Goal: Information Seeking & Learning: Check status

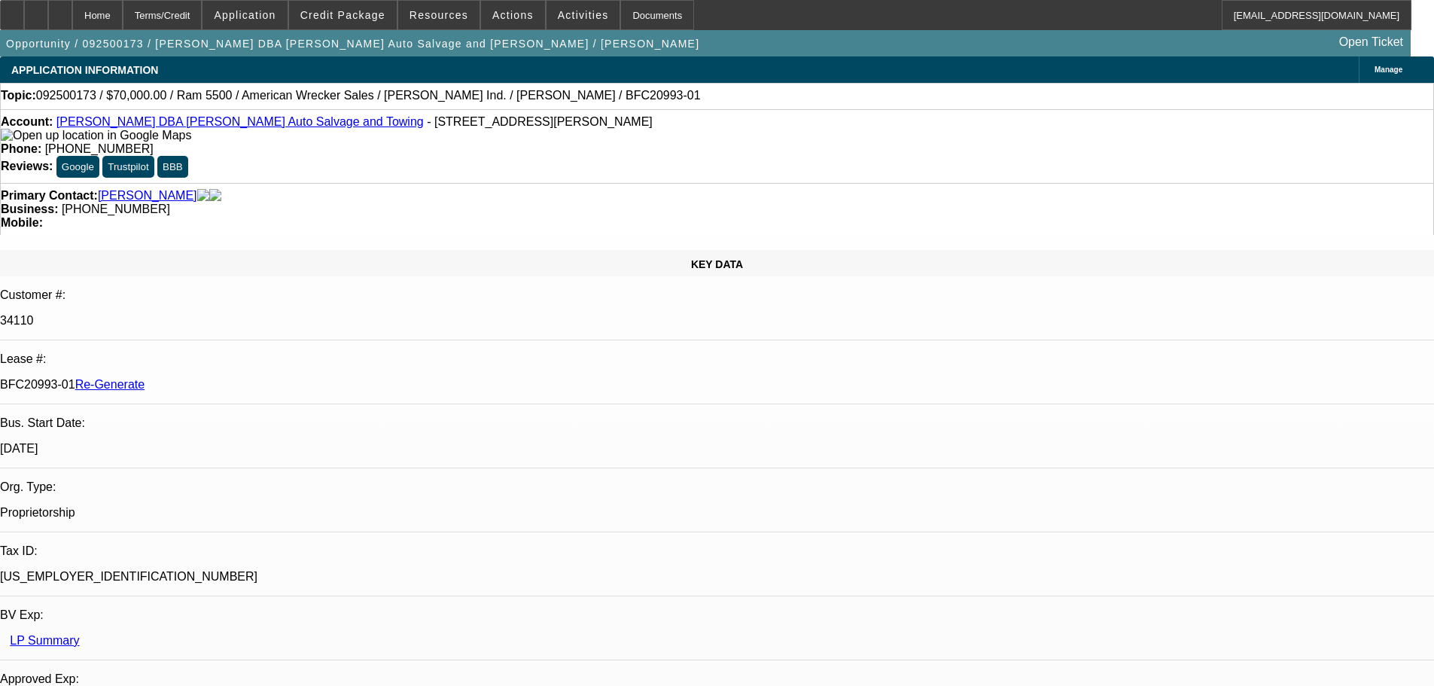
select select "3"
select select "0"
select select "2"
select select "0"
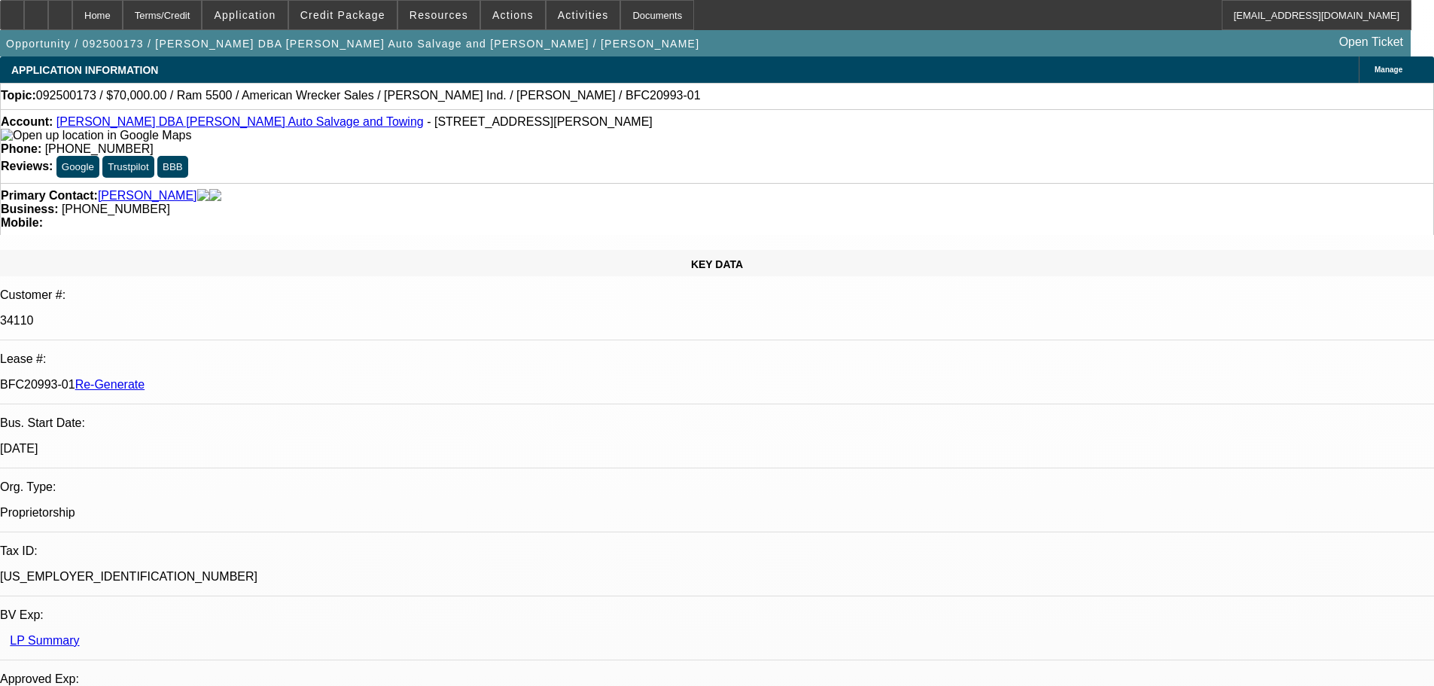
select select "2"
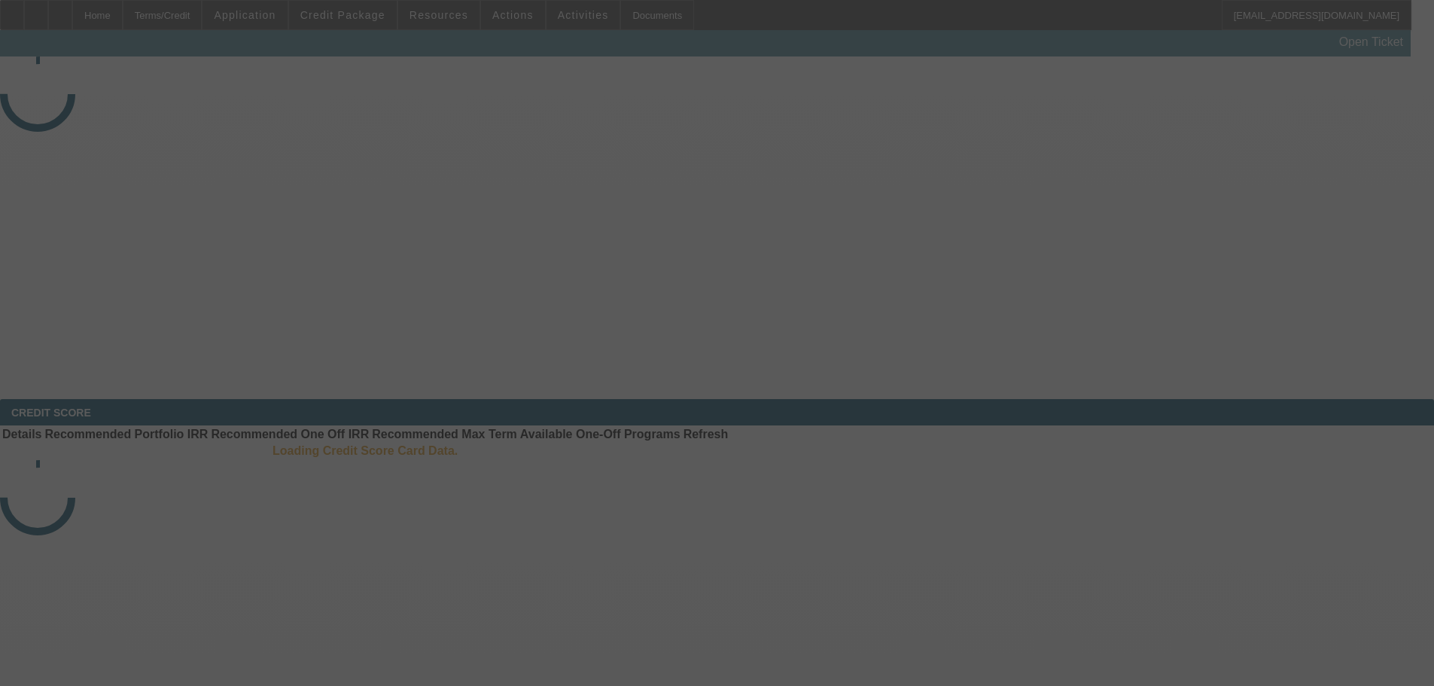
select select "3"
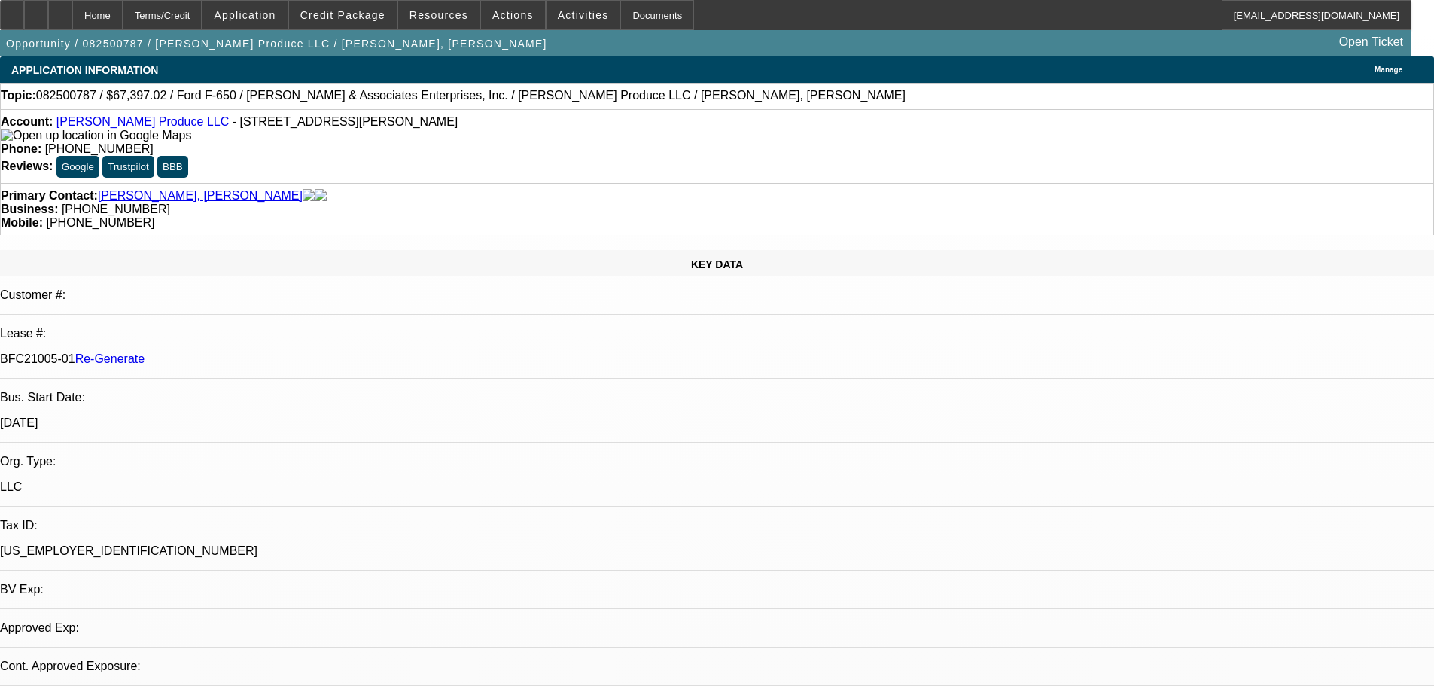
select select "0"
select select "6"
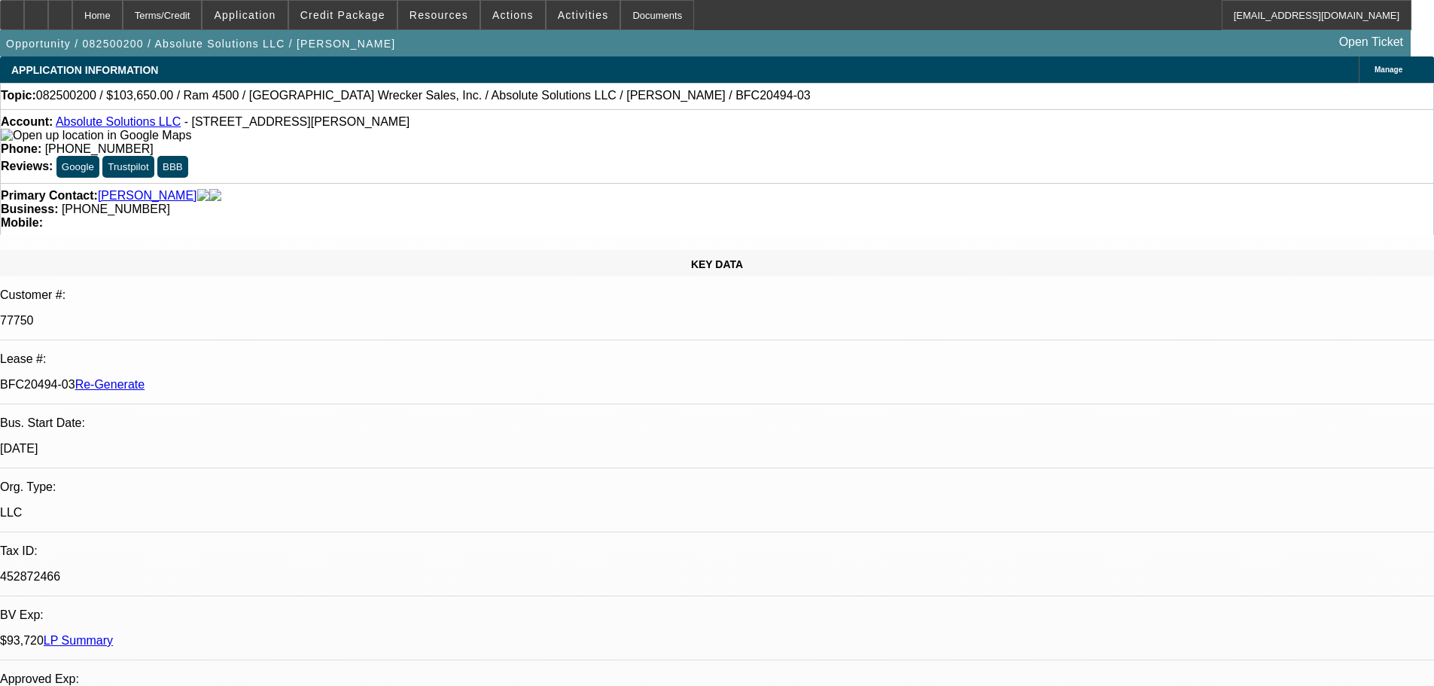
select select "4"
select select "0"
select select "5"
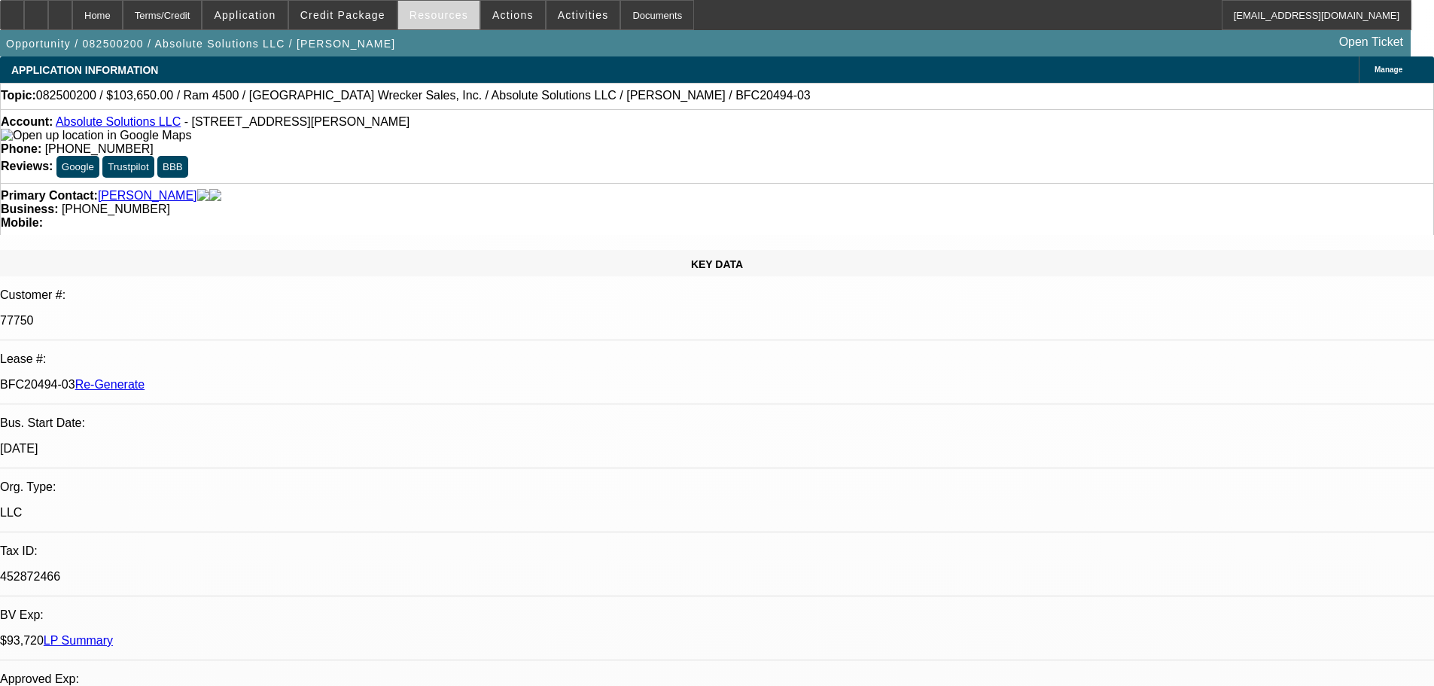
click at [408, 9] on span at bounding box center [438, 15] width 81 height 36
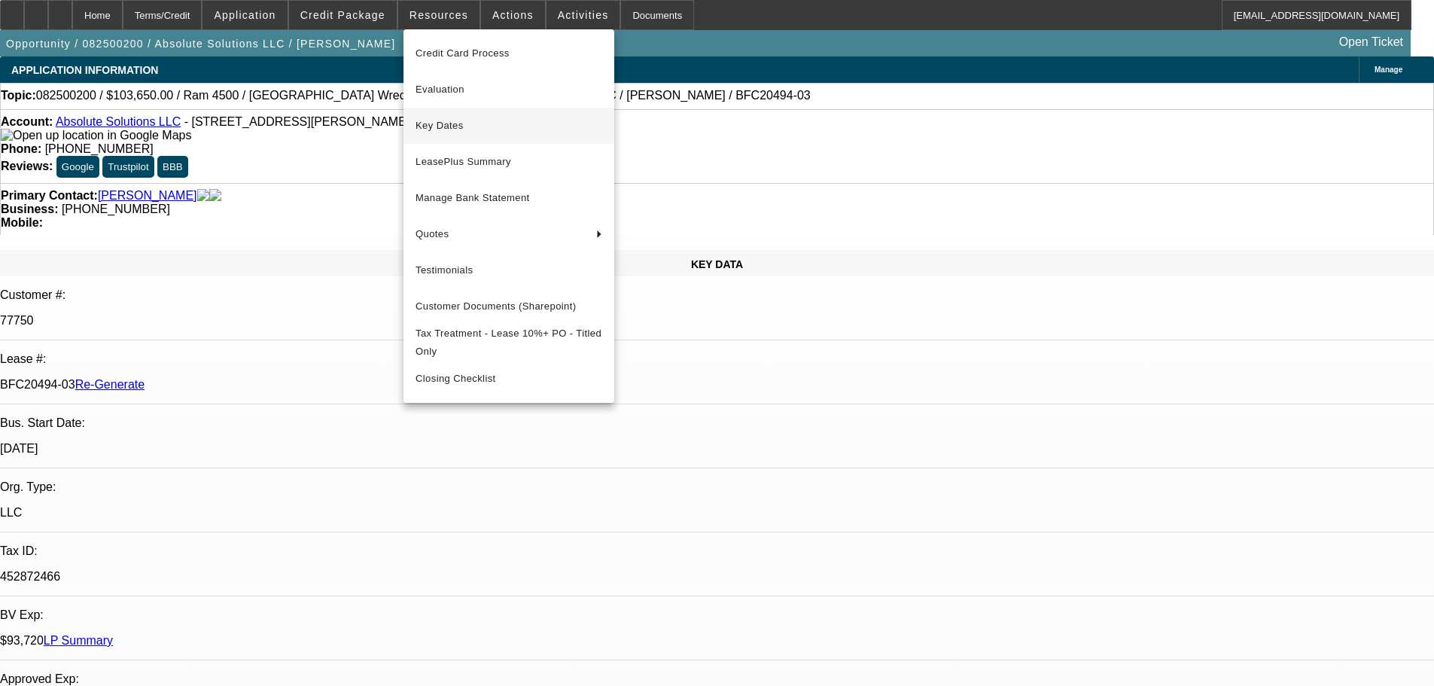
click at [456, 121] on span "Key Dates" at bounding box center [509, 126] width 187 height 18
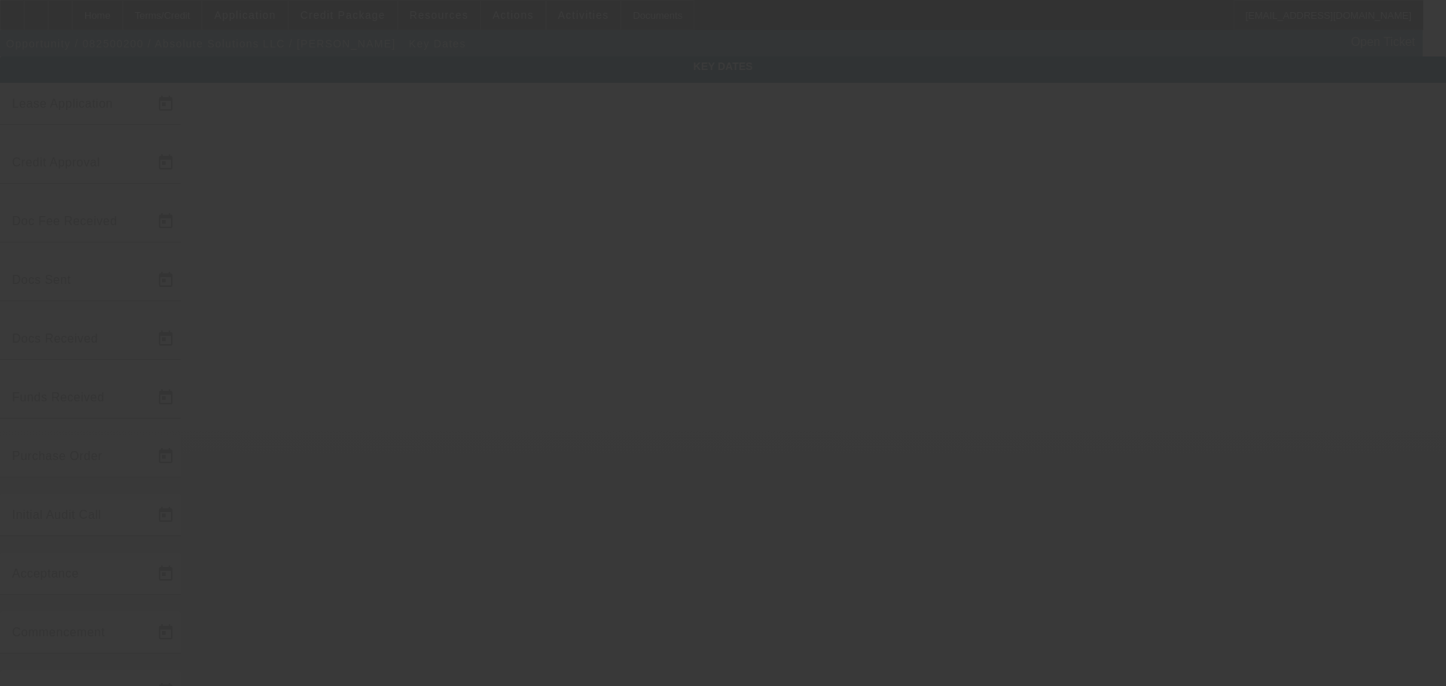
type input "8/8/2025"
type input "8/18/2025"
type input "8/21/2025"
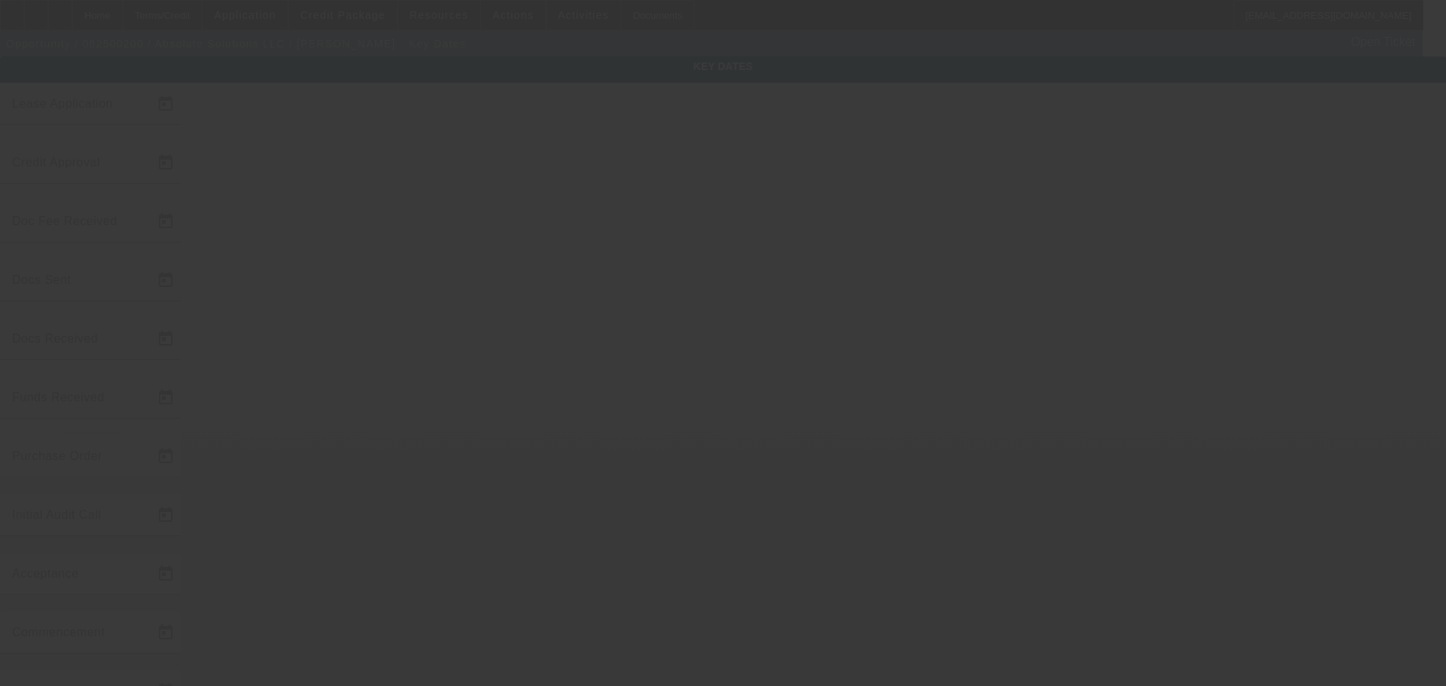
type input "8/26/2025"
type input "9/1/2025"
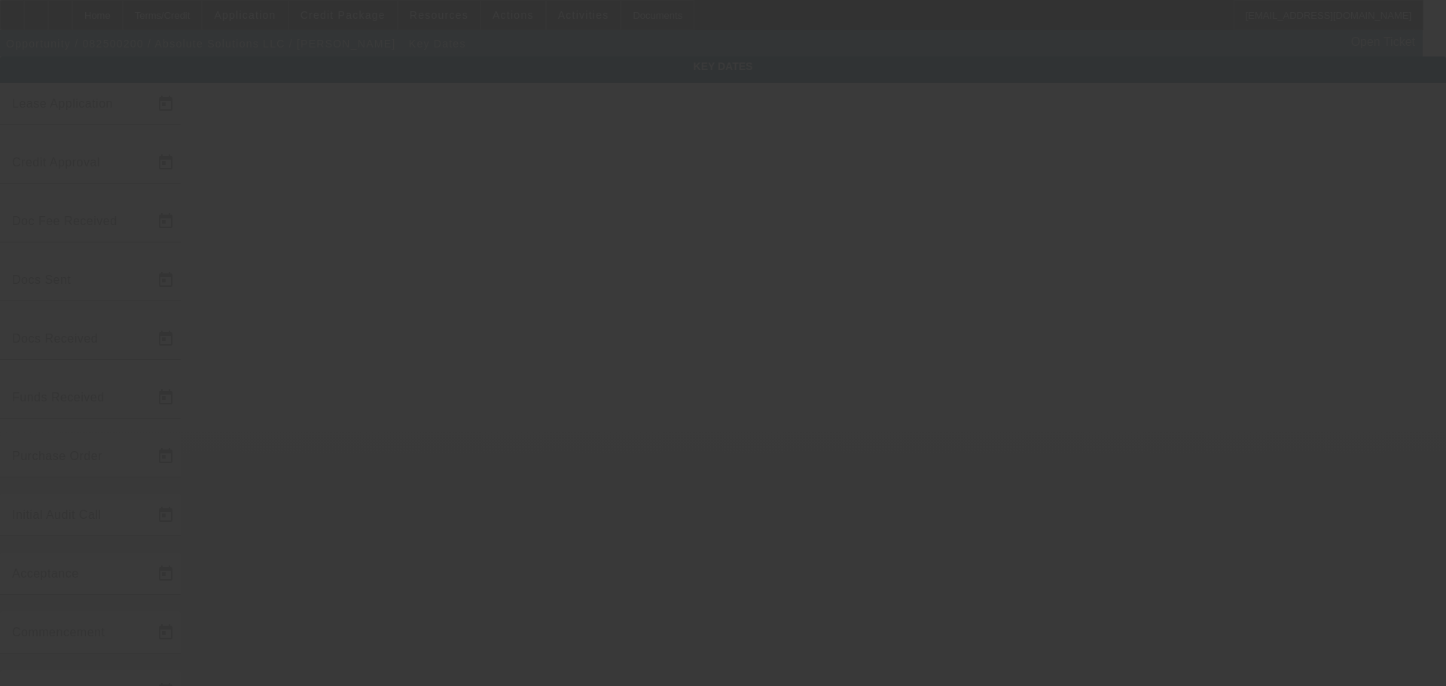
type input "9/16/2025"
type input "10/1/2025"
type input "9/15/2025"
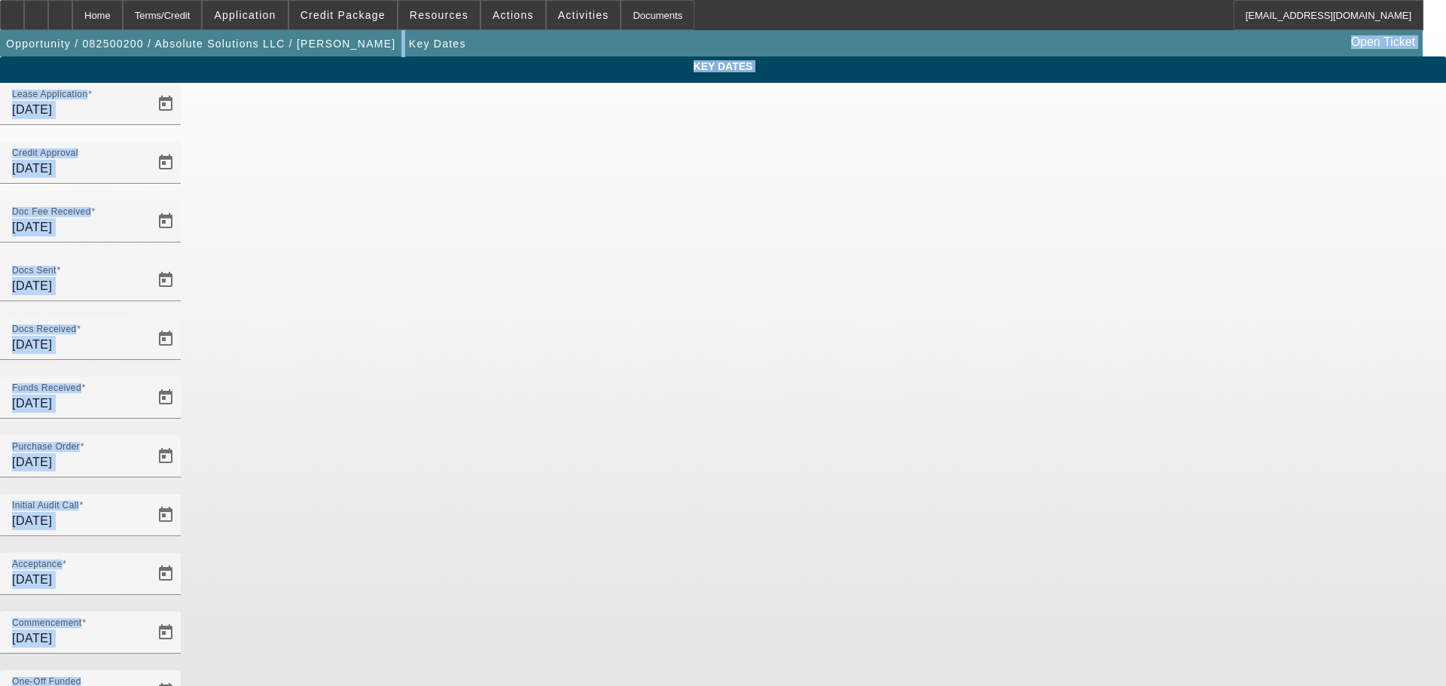
drag, startPoint x: 733, startPoint y: 555, endPoint x: 590, endPoint y: -91, distance: 661.8
click at [590, 0] on html "Home Terms/Credit Application Credit Package Resources Actions Activities Docum…" at bounding box center [723, 343] width 1446 height 686
click at [279, 102] on app-key-dates "Key Dates Lease Application 8/8/2025 Credit Approval 8/8/2025 Doc Fee Received …" at bounding box center [723, 496] width 1446 height 880
